Goal: Contribute content: Add original content to the website for others to see

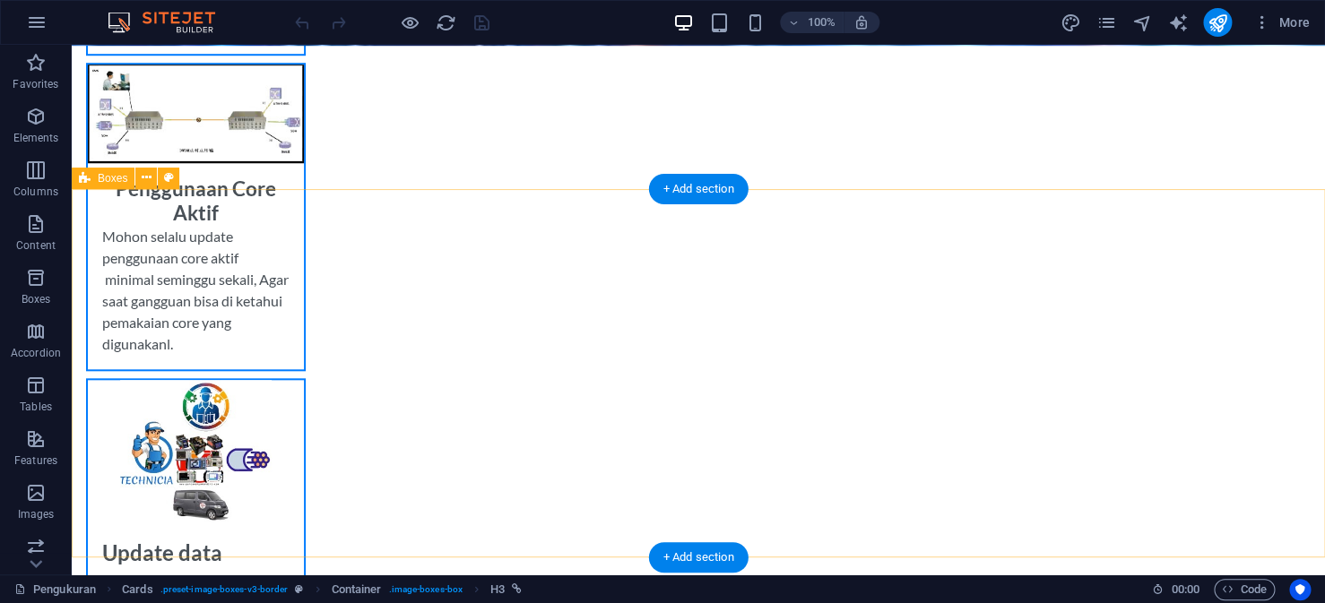
scroll to position [628, 0]
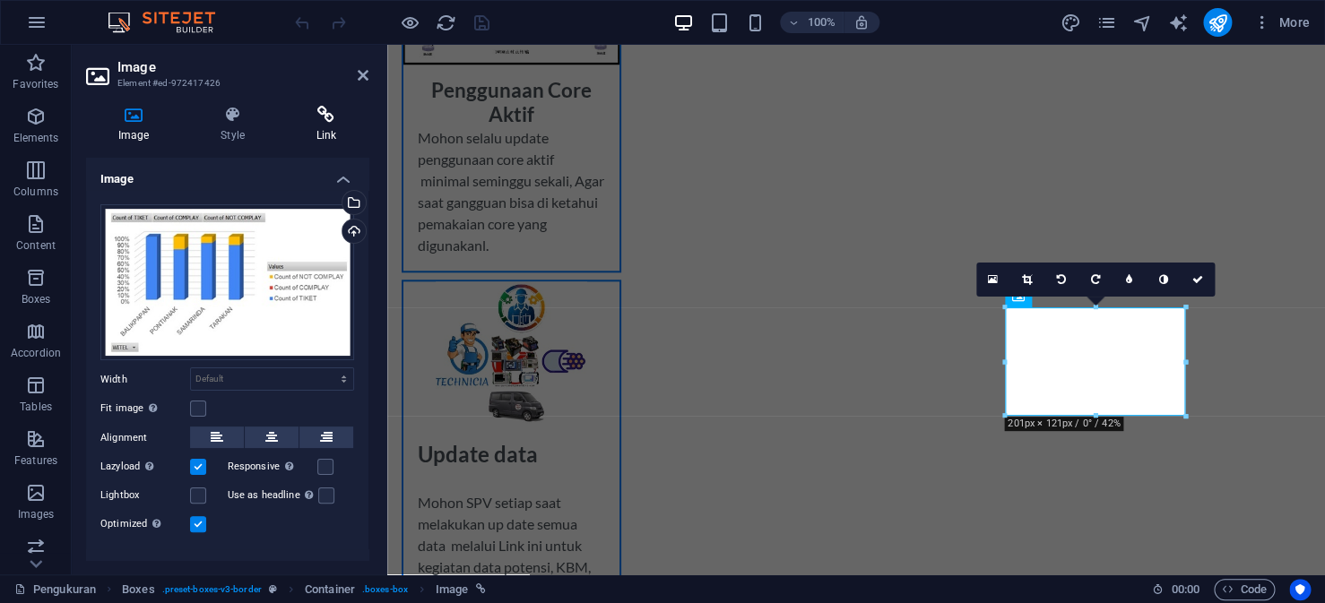
click at [325, 113] on icon at bounding box center [326, 115] width 84 height 18
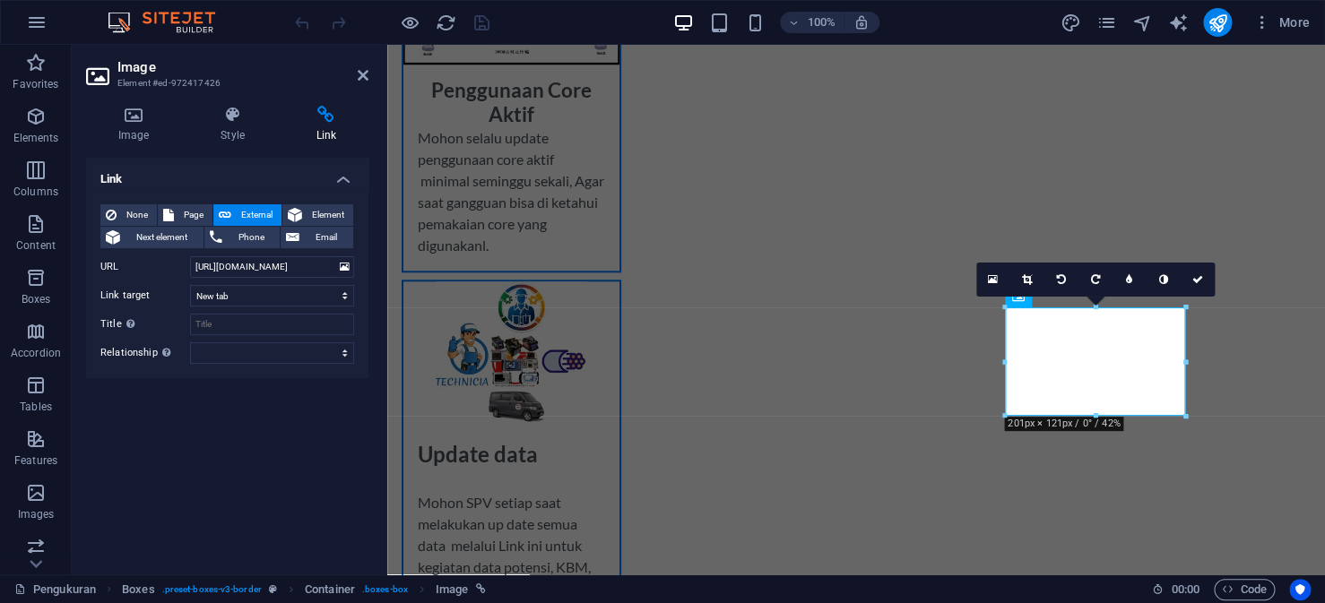
click at [224, 213] on icon at bounding box center [225, 215] width 13 height 22
drag, startPoint x: 191, startPoint y: 259, endPoint x: 348, endPoint y: 267, distance: 157.1
click at [348, 267] on div "URL [URL][DOMAIN_NAME]" at bounding box center [227, 267] width 254 height 22
type input "n/"
paste input "[URL][DOMAIN_NAME]"
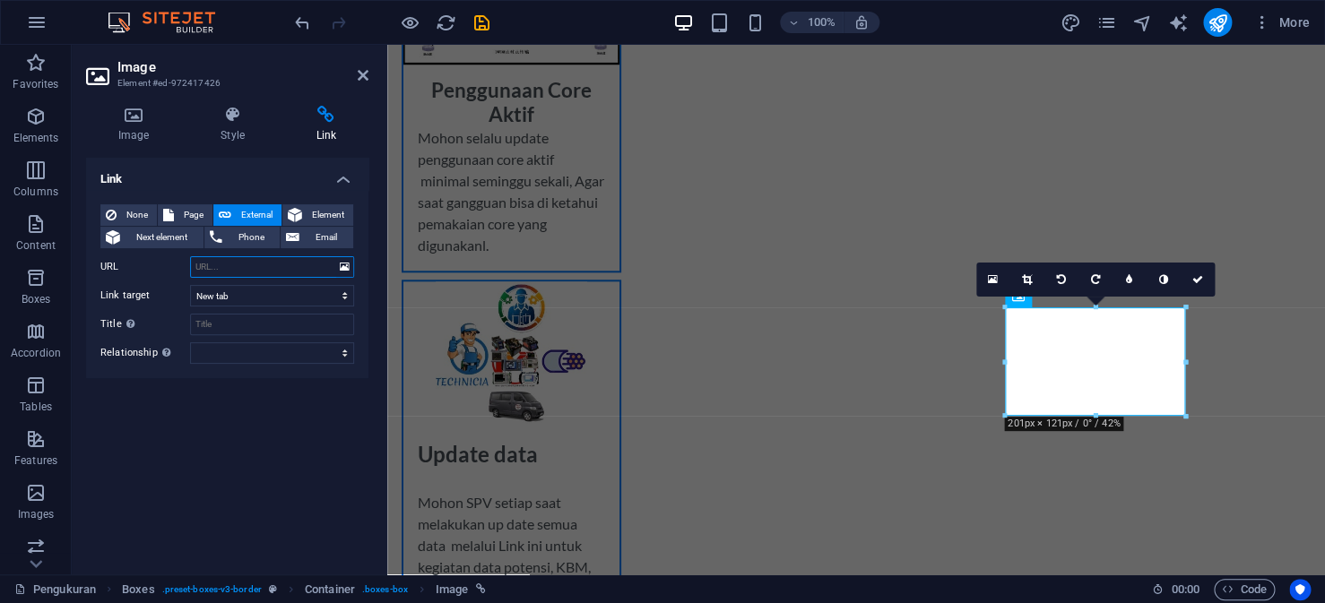
type input "[URL][DOMAIN_NAME]"
click at [481, 19] on icon "save" at bounding box center [482, 23] width 21 height 21
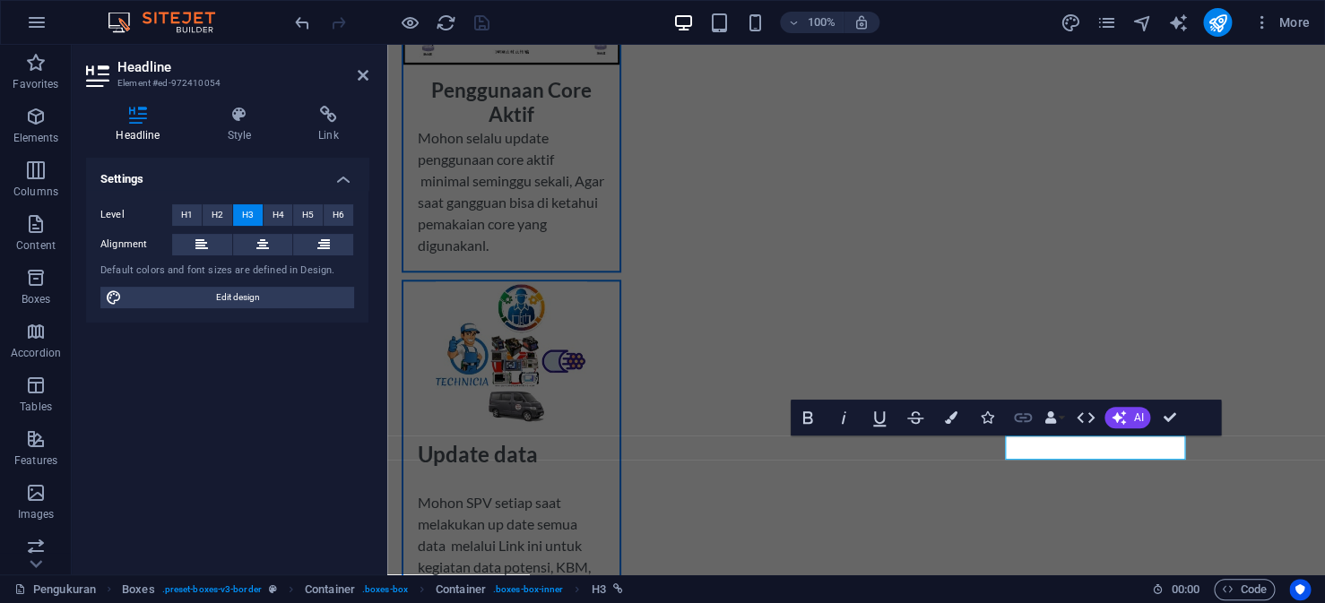
click at [1020, 413] on icon "button" at bounding box center [1023, 418] width 22 height 22
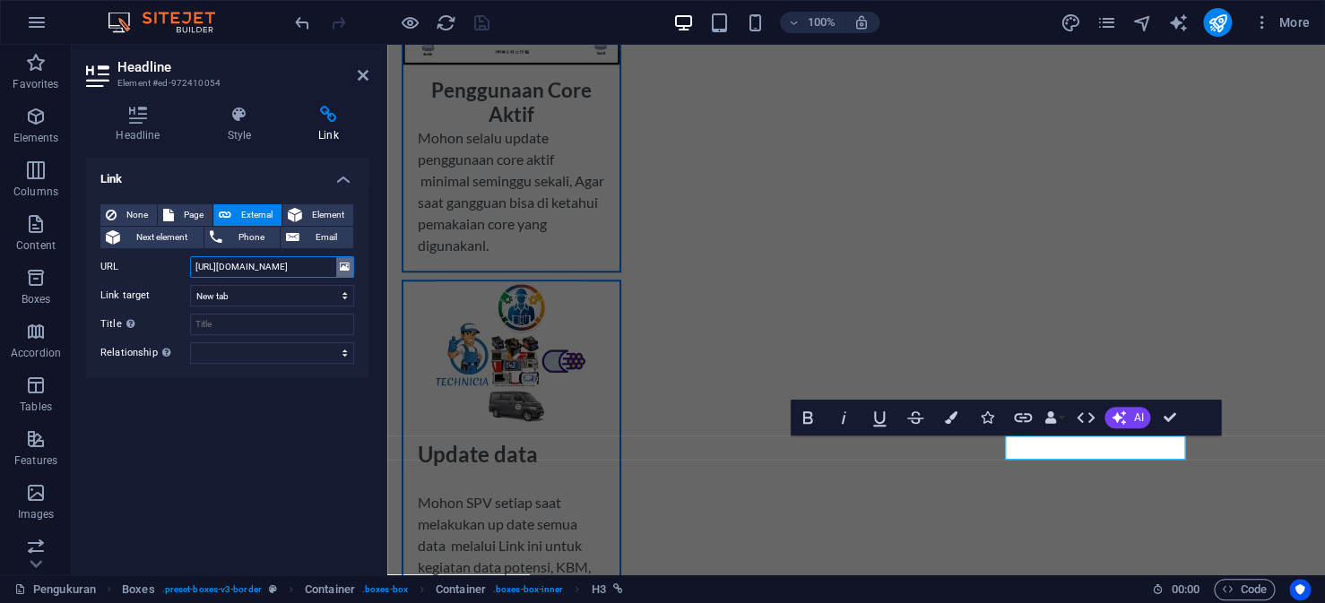
drag, startPoint x: 191, startPoint y: 268, endPoint x: 339, endPoint y: 267, distance: 147.9
click at [339, 267] on div "URL [URL][DOMAIN_NAME]" at bounding box center [227, 267] width 254 height 22
type input "/"
type input "[URL][DOMAIN_NAME]"
click at [486, 16] on icon "save" at bounding box center [482, 23] width 21 height 21
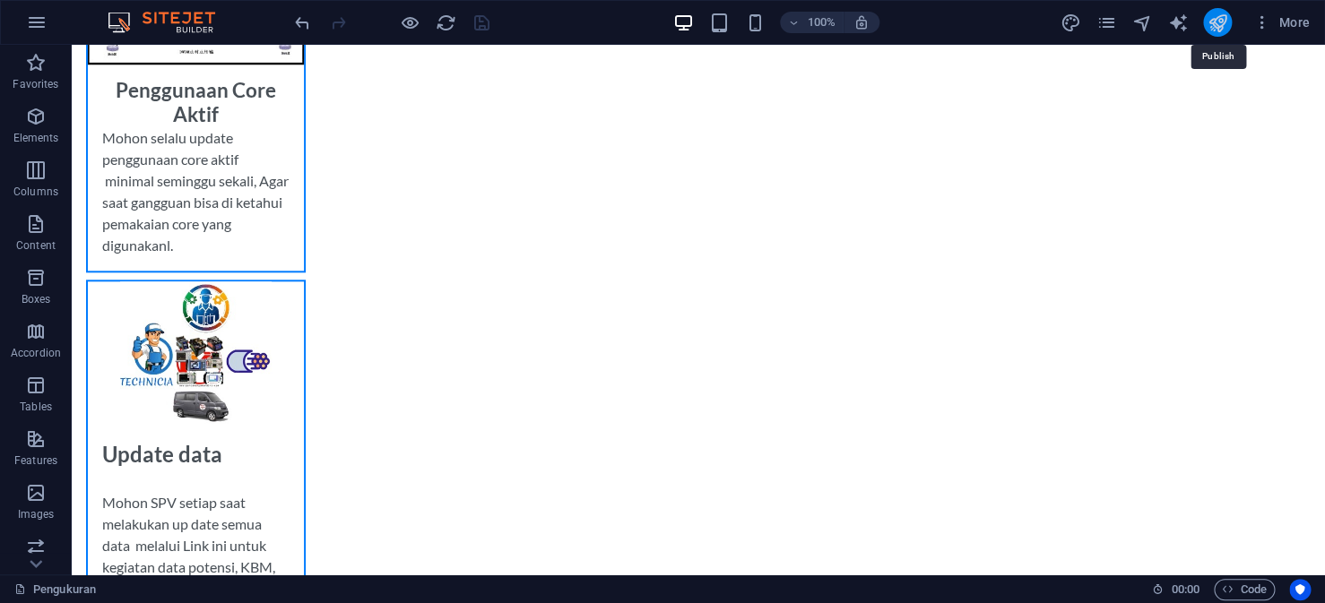
drag, startPoint x: 1210, startPoint y: 18, endPoint x: 1042, endPoint y: 97, distance: 186.1
click at [1210, 18] on icon "publish" at bounding box center [1217, 23] width 21 height 21
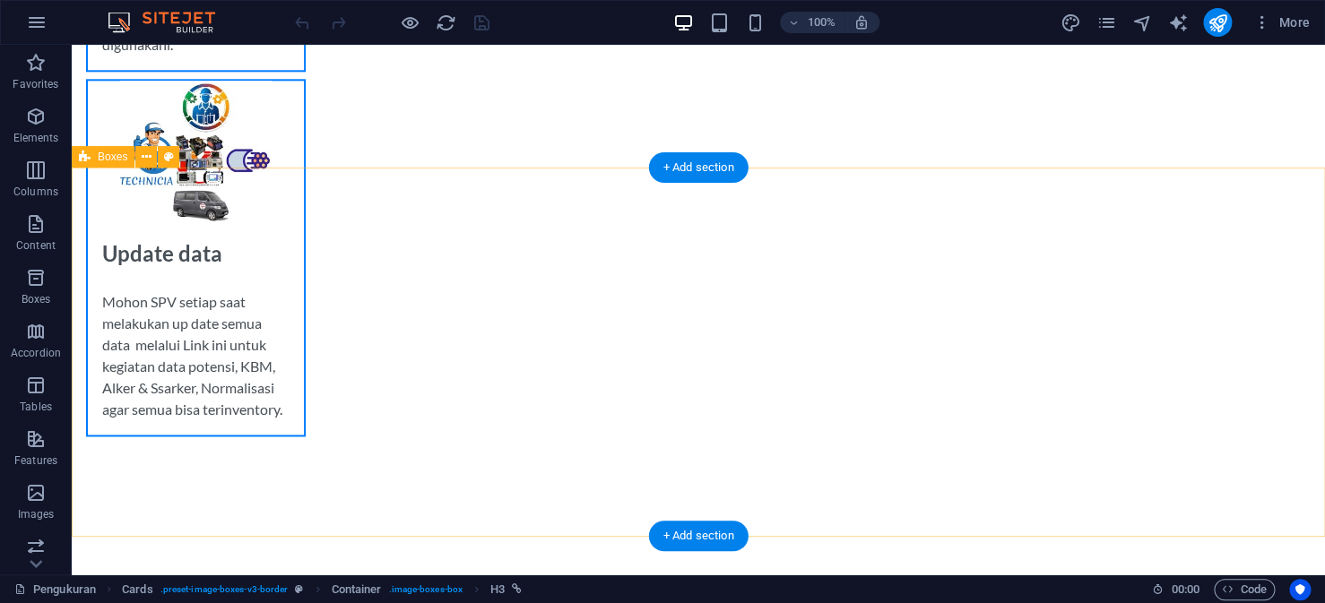
scroll to position [941, 0]
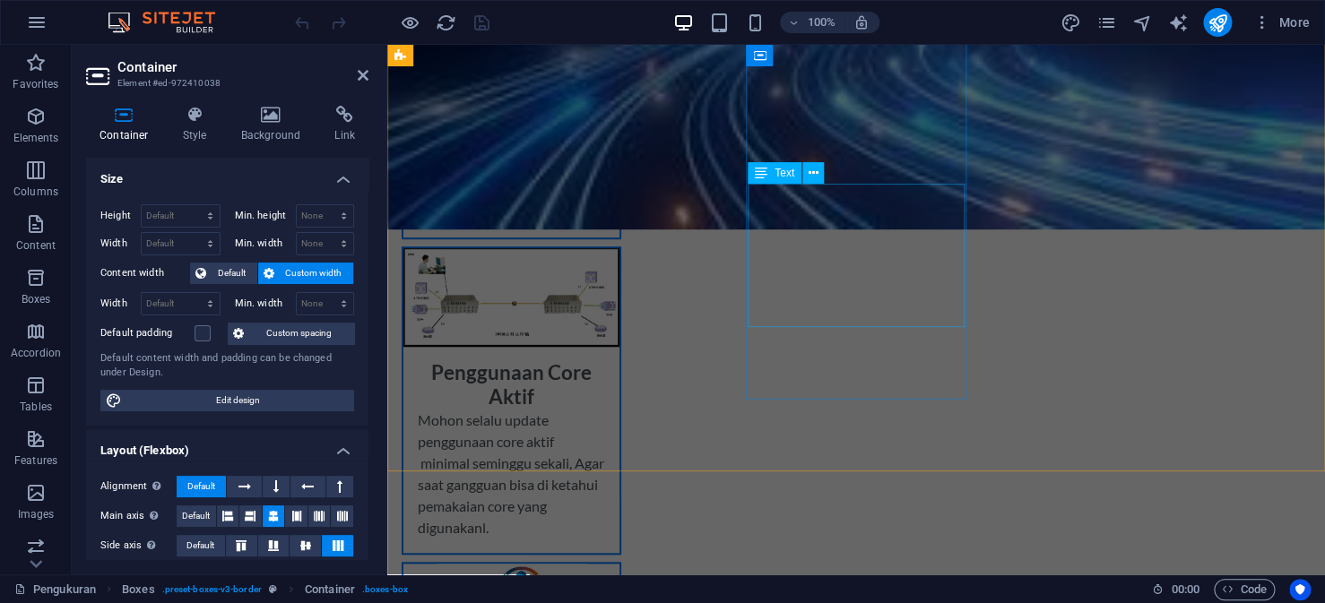
scroll to position [314, 0]
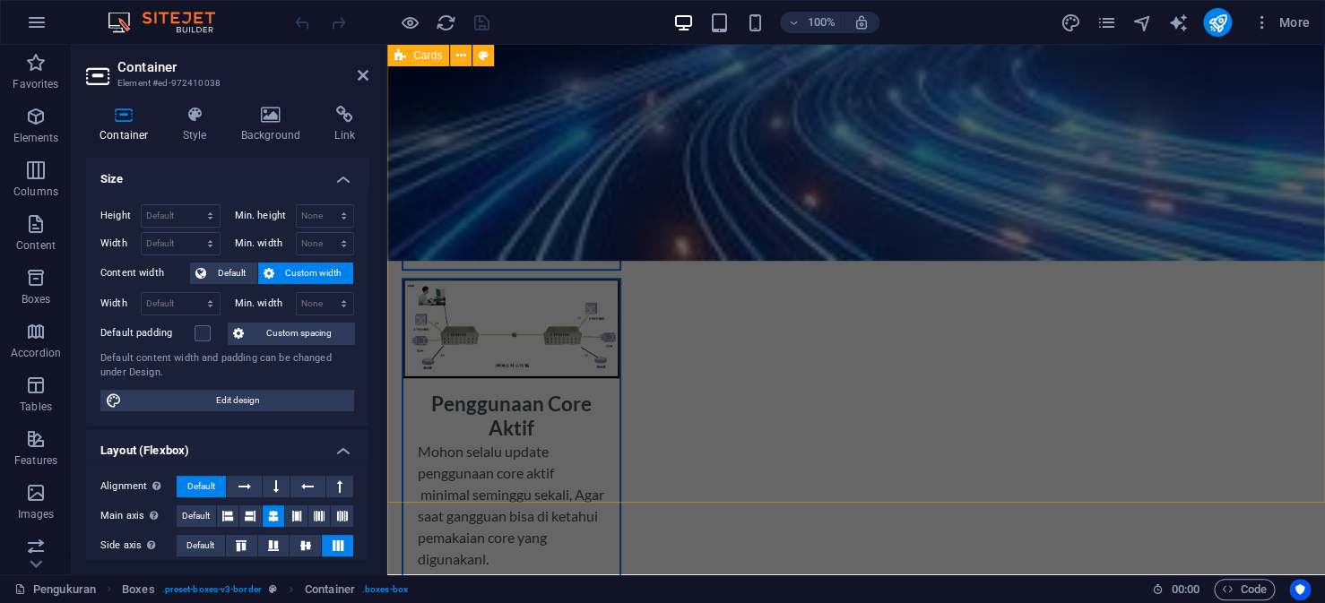
click at [1055, 454] on div "Pengukuran Fo Lakukan kewajiban pengukuran kabel optik secara triwulan sebagai …" at bounding box center [856, 501] width 938 height 1044
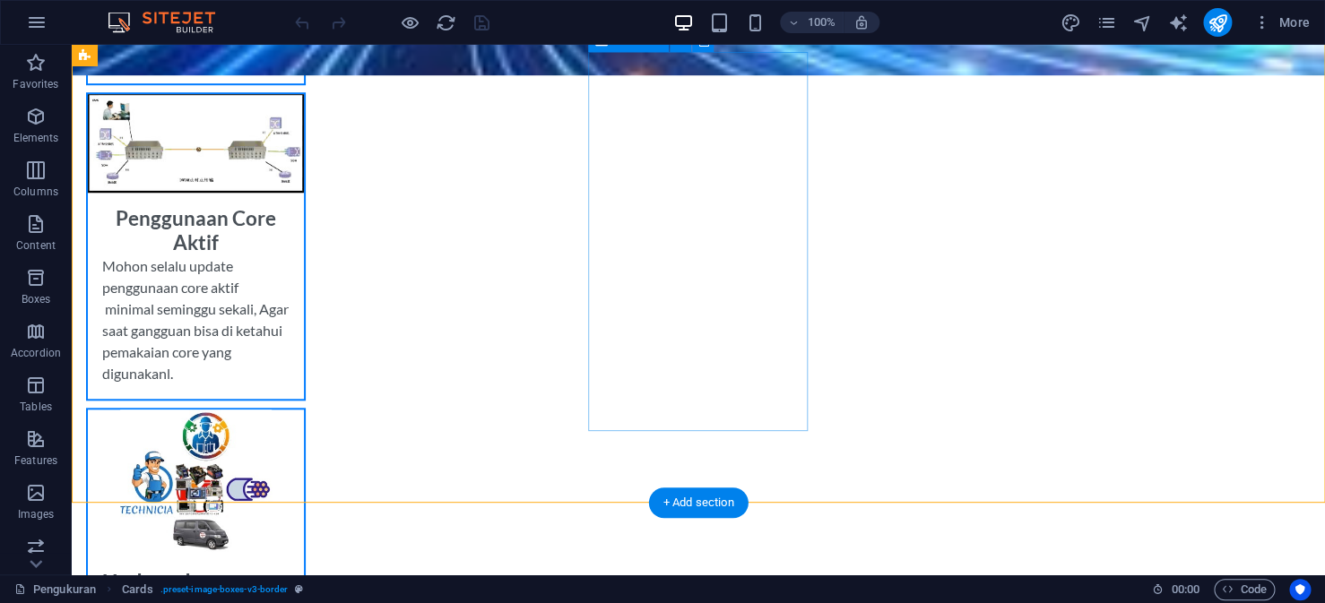
scroll to position [628, 0]
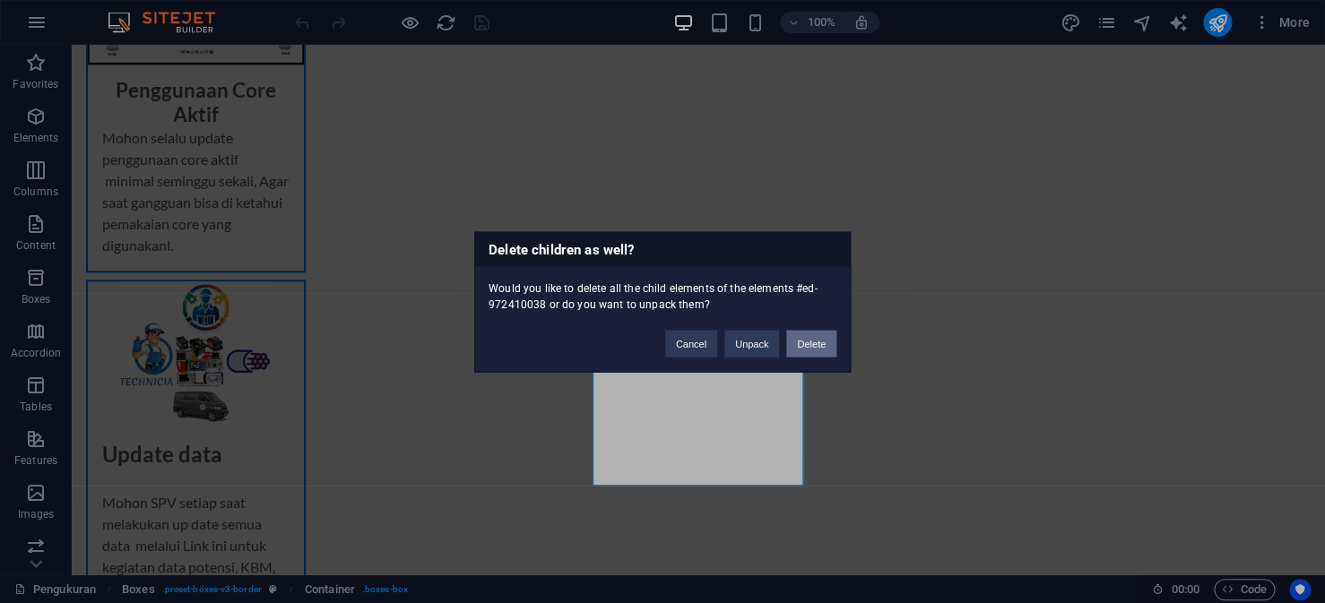
click at [813, 351] on button "Delete" at bounding box center [811, 343] width 50 height 27
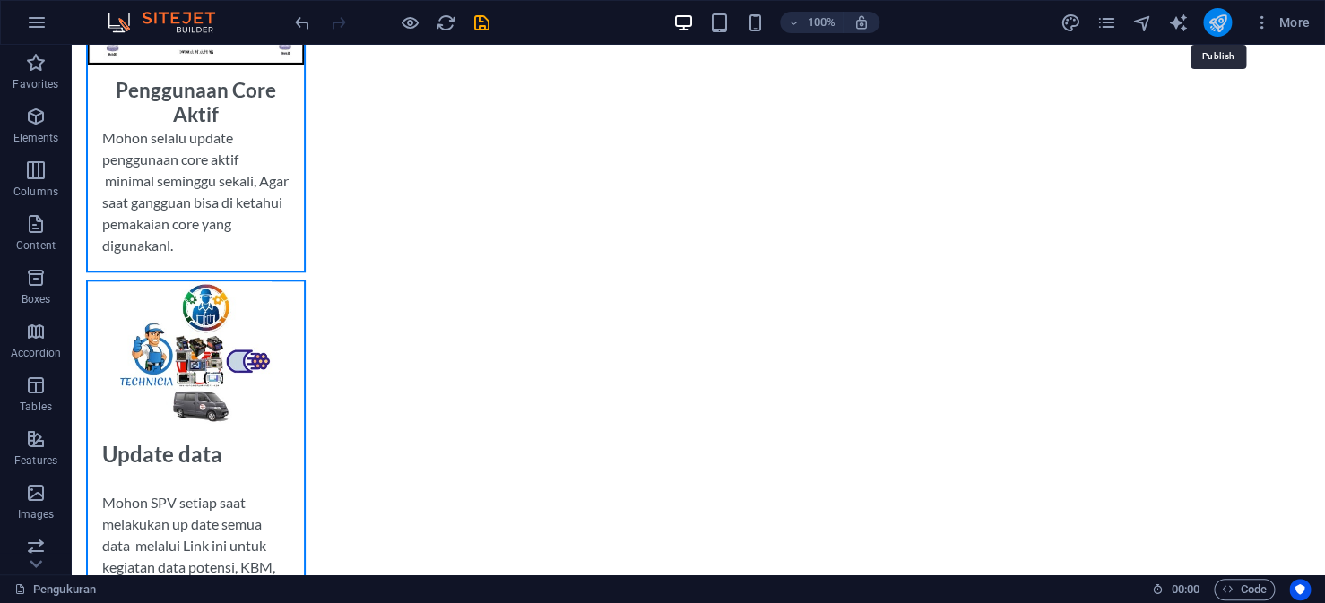
click at [1212, 22] on icon "publish" at bounding box center [1217, 23] width 21 height 21
